Goal: Task Accomplishment & Management: Manage account settings

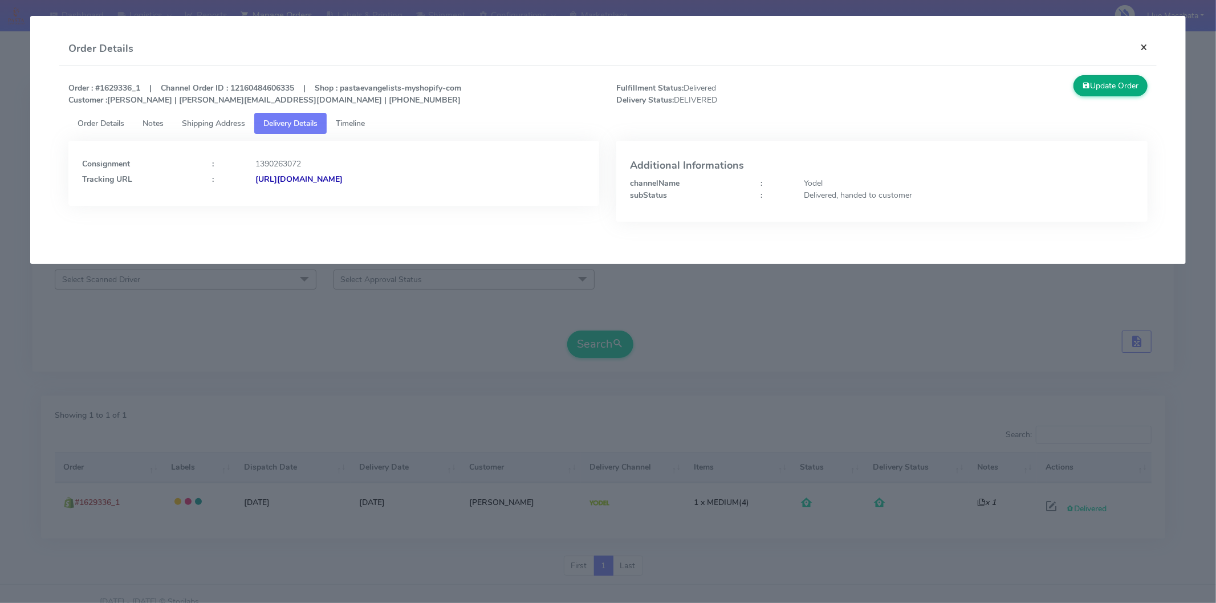
drag, startPoint x: 1143, startPoint y: 44, endPoint x: 1110, endPoint y: 48, distance: 32.7
click at [1143, 46] on button "×" at bounding box center [1144, 47] width 26 height 30
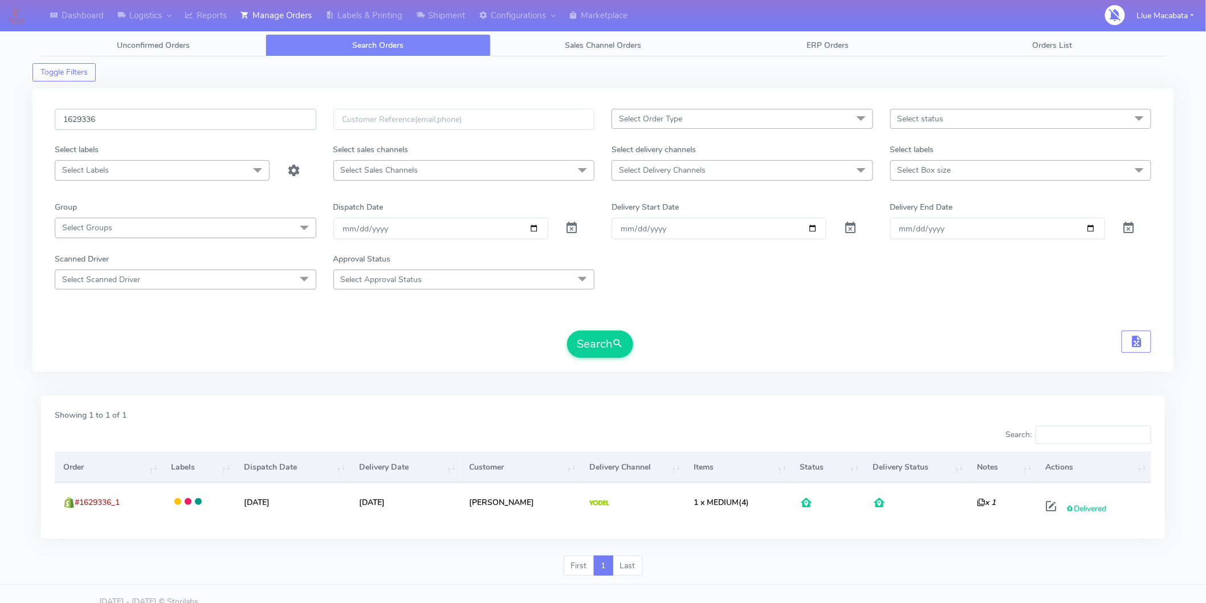
click at [117, 121] on input "1629336" at bounding box center [186, 119] width 262 height 21
paste input "06"
type input "1629066"
click at [567, 331] on button "Search" at bounding box center [600, 344] width 66 height 27
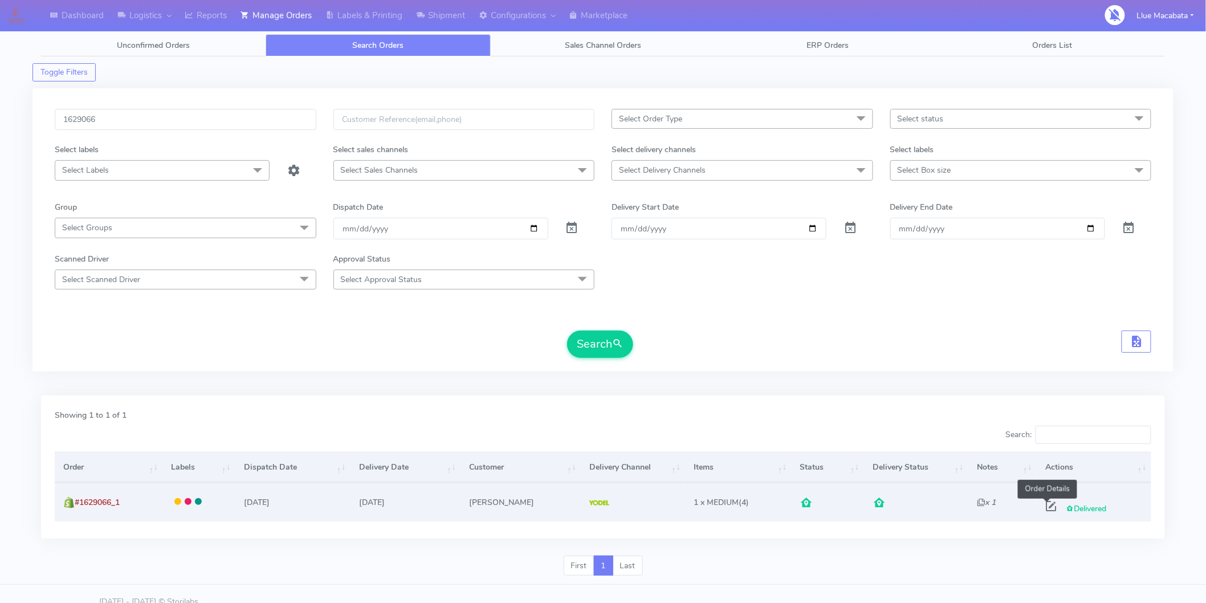
click at [1044, 506] on span at bounding box center [1051, 508] width 21 height 11
select select "5"
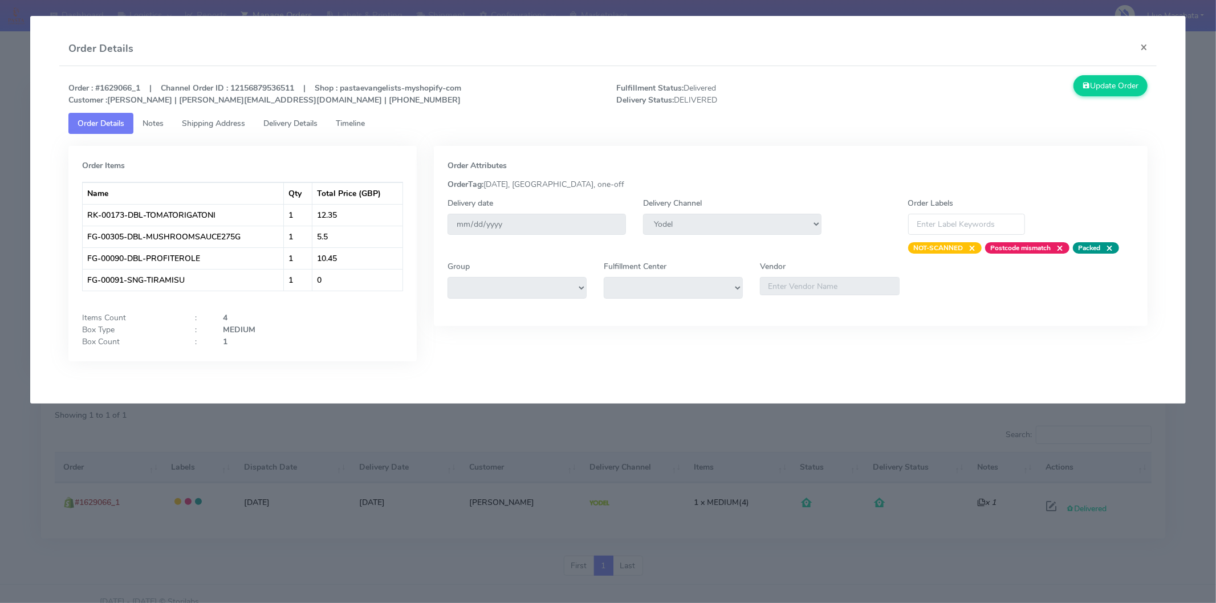
click at [301, 121] on span "Delivery Details" at bounding box center [290, 123] width 54 height 11
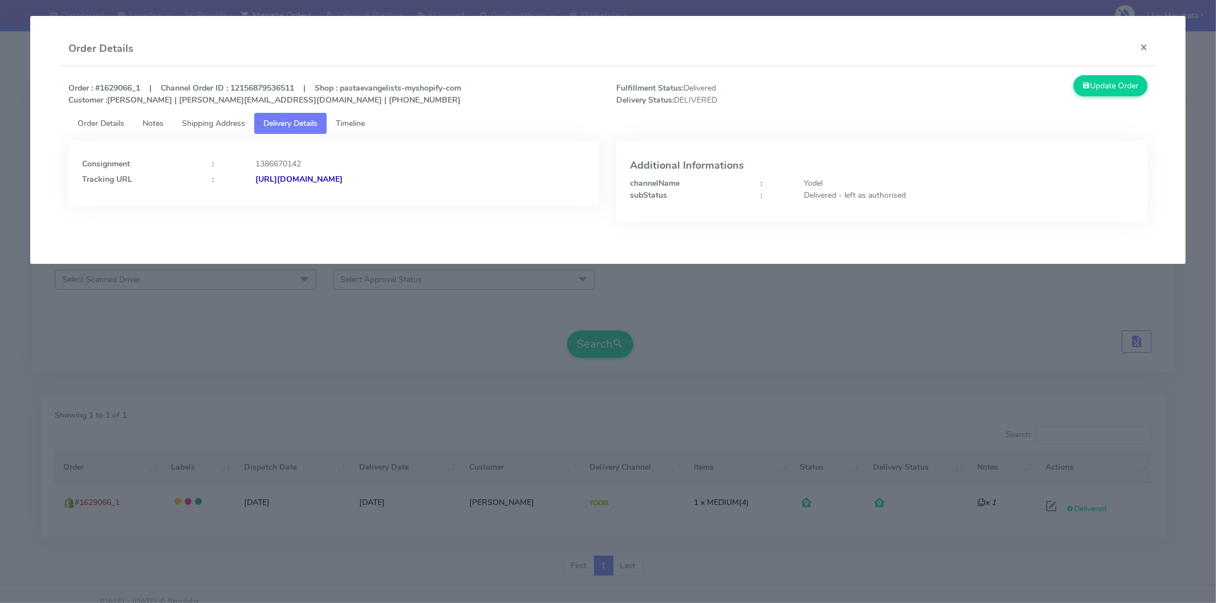
click at [343, 181] on strong "[URL][DOMAIN_NAME]" at bounding box center [298, 179] width 87 height 11
